Goal: Information Seeking & Learning: Learn about a topic

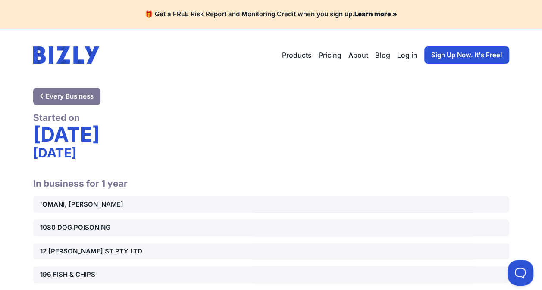
scroll to position [75493, 0]
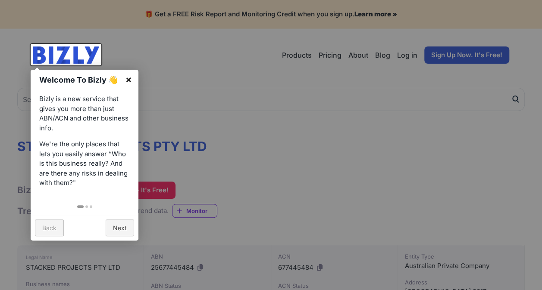
click at [130, 75] on link "×" at bounding box center [128, 79] width 19 height 19
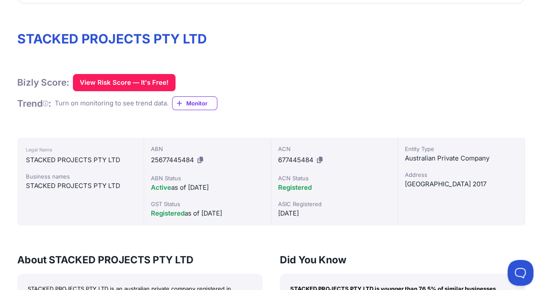
scroll to position [129, 0]
